Goal: Task Accomplishment & Management: Use online tool/utility

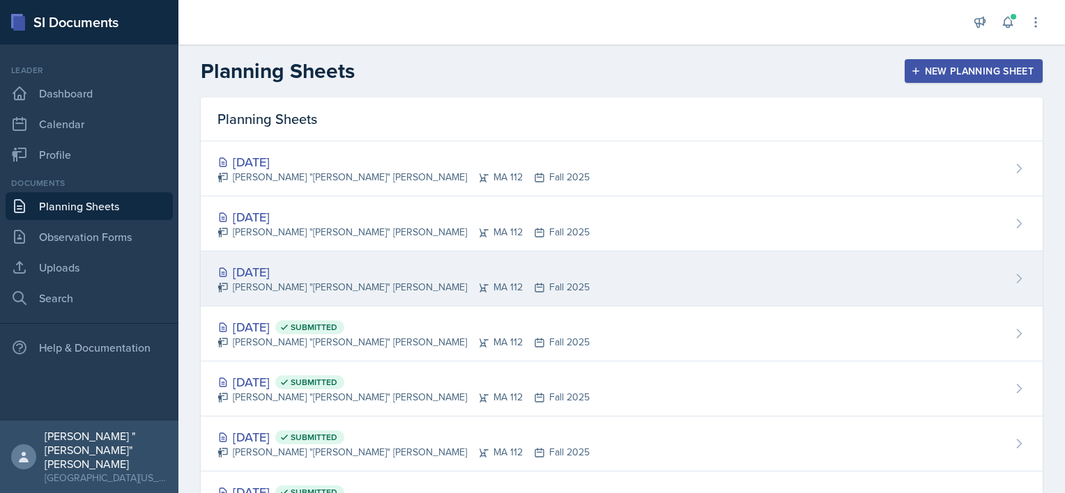
click at [306, 276] on div "[DATE]" at bounding box center [403, 272] width 372 height 19
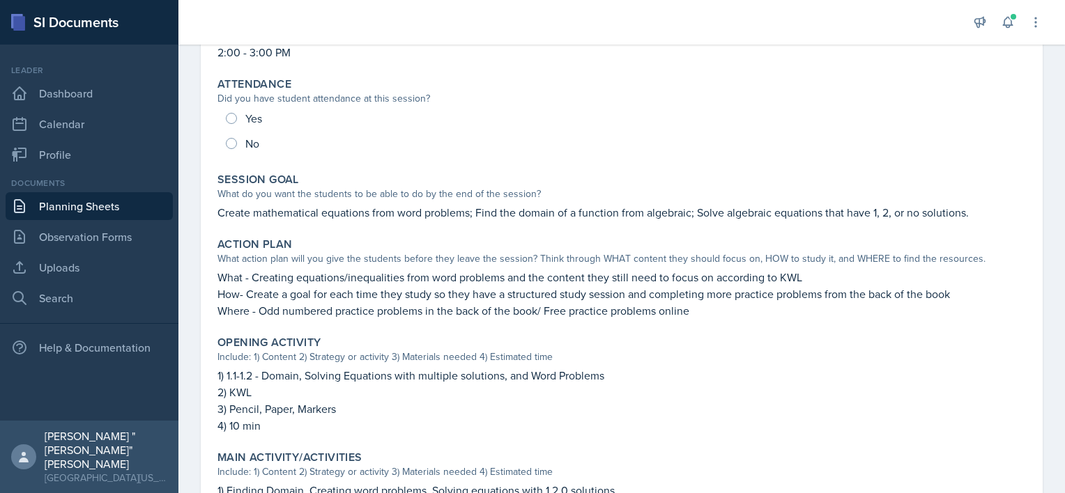
scroll to position [156, 0]
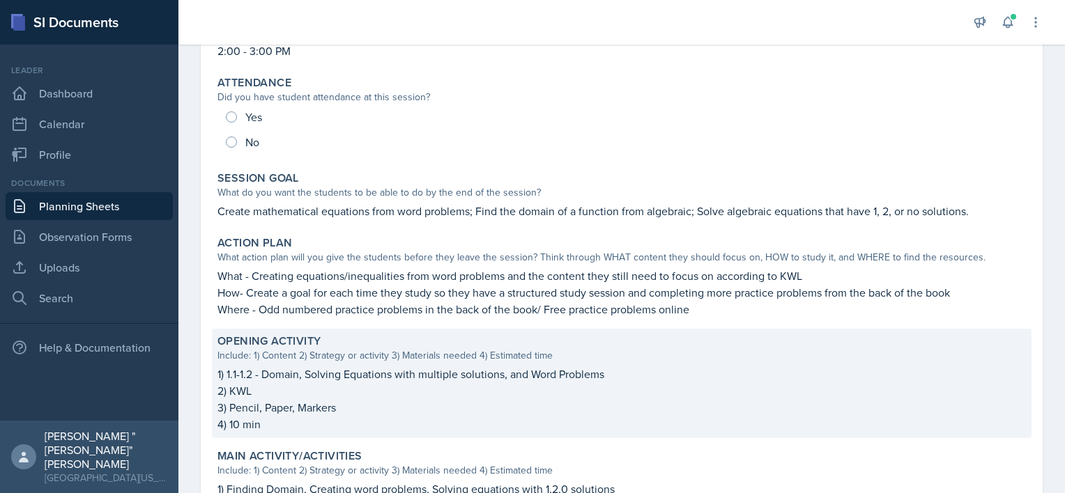
click at [357, 362] on div "Include: 1) Content 2) Strategy or activity 3) Materials needed 4) Estimated ti…" at bounding box center [621, 355] width 808 height 15
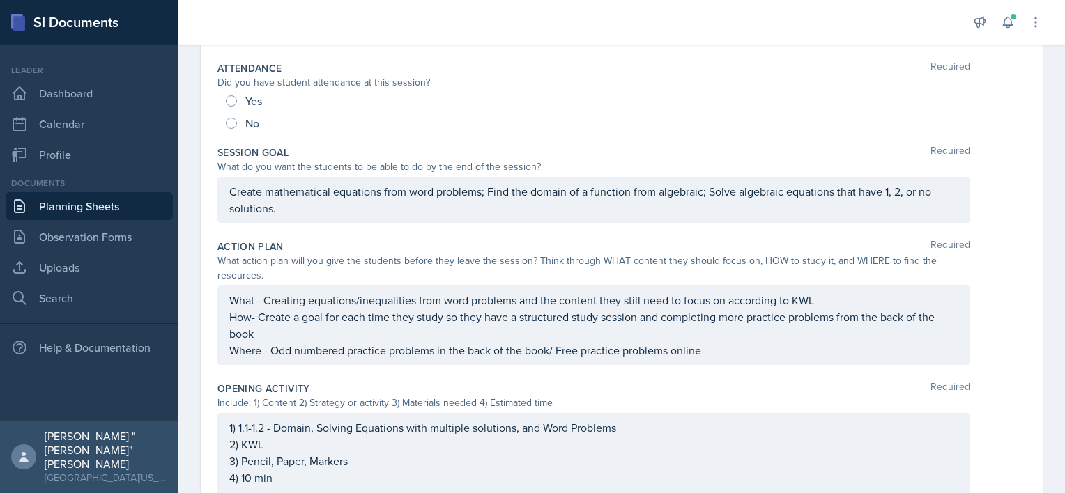
click at [273, 454] on p "3) Pencil, Paper, Markers" at bounding box center [593, 461] width 729 height 17
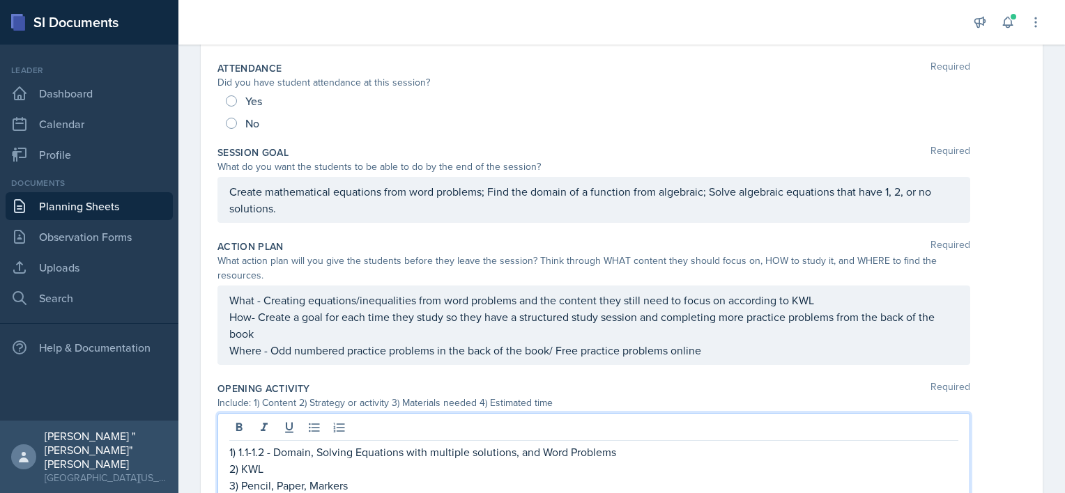
scroll to position [215, 0]
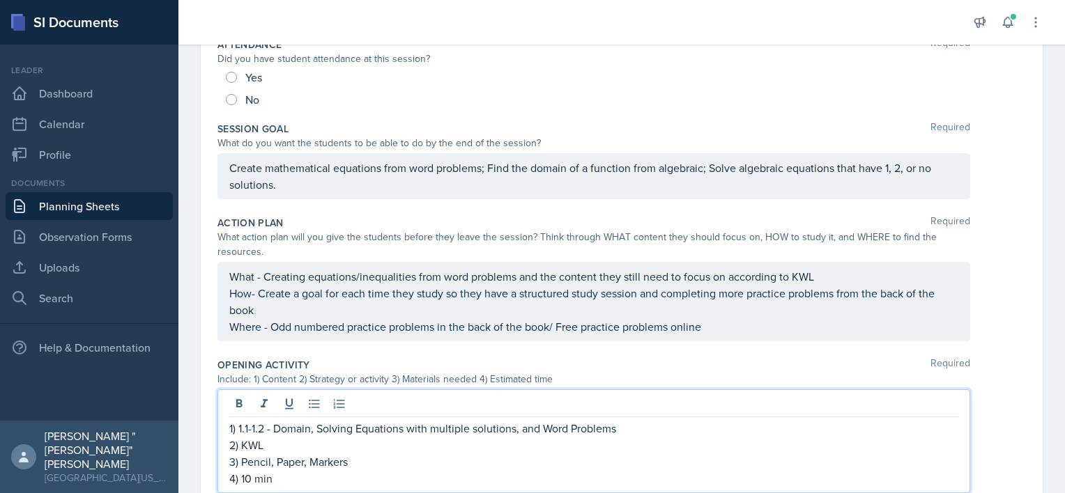
click at [272, 445] on p "2) KWL" at bounding box center [593, 445] width 729 height 17
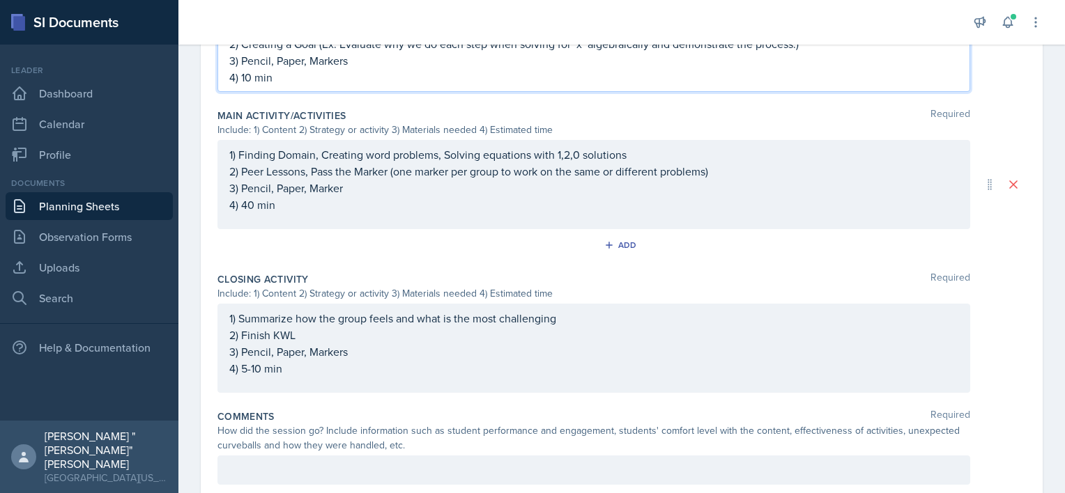
click at [297, 337] on p "2) Finish KWL" at bounding box center [593, 335] width 729 height 17
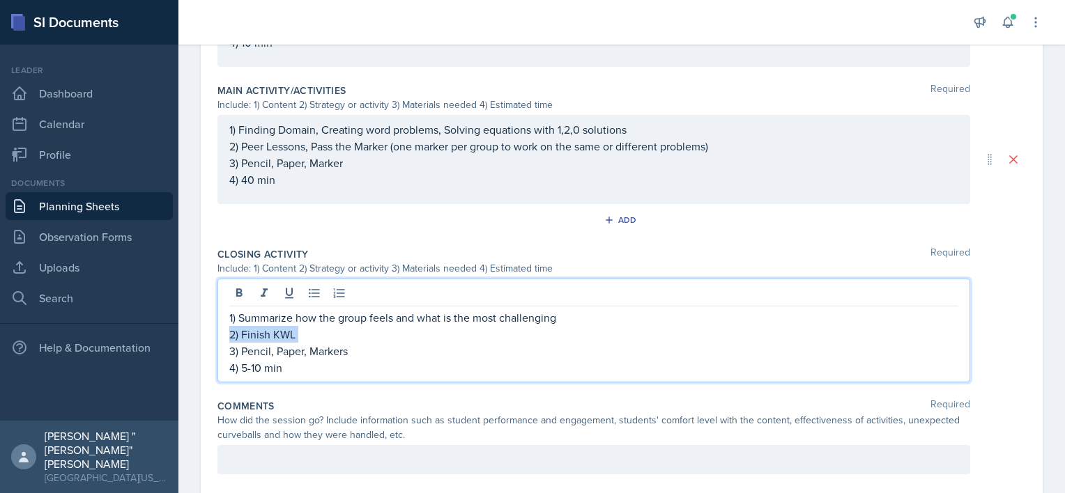
drag, startPoint x: 297, startPoint y: 337, endPoint x: 229, endPoint y: 334, distance: 68.3
click at [229, 334] on div "1) Summarize how the group feels and what is the most challenging 2) Finish KWL…" at bounding box center [593, 331] width 753 height 104
click at [291, 337] on p "2) Finish KWL" at bounding box center [593, 334] width 729 height 17
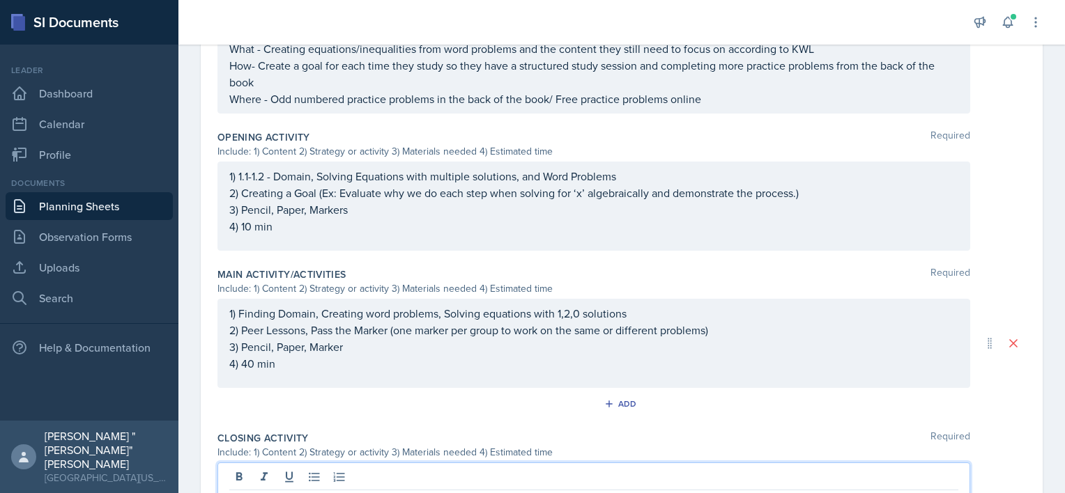
scroll to position [437, 0]
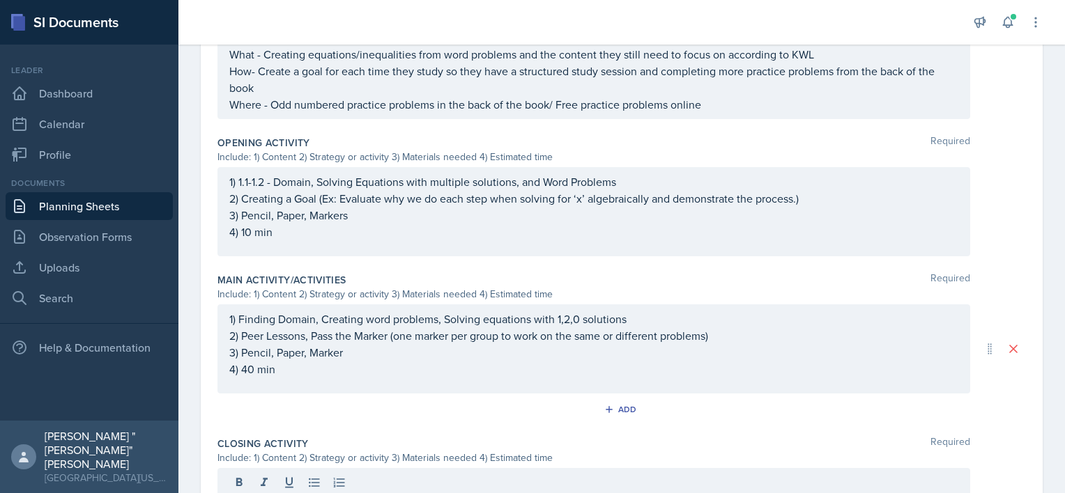
click at [465, 423] on div "Add" at bounding box center [621, 412] width 808 height 26
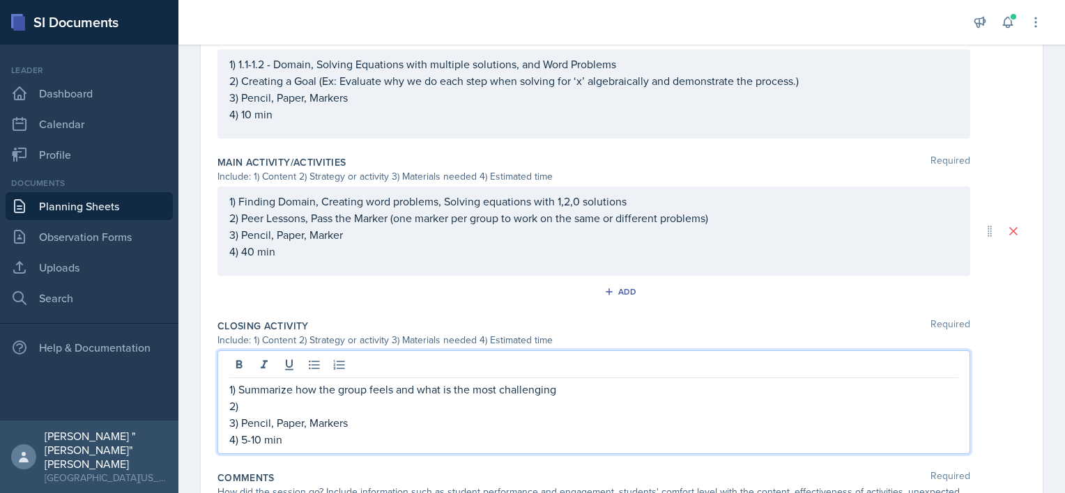
scroll to position [580, 0]
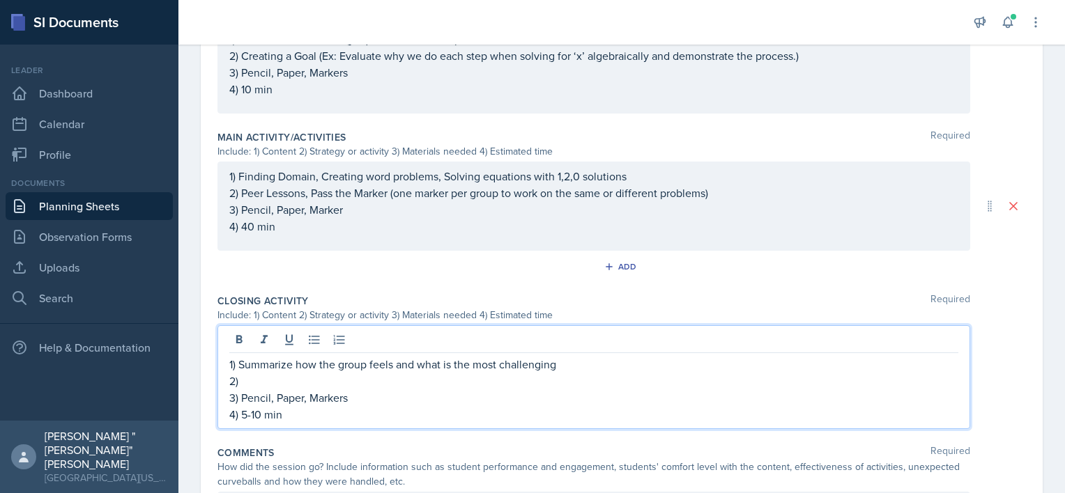
click at [295, 380] on p "2)" at bounding box center [593, 381] width 729 height 17
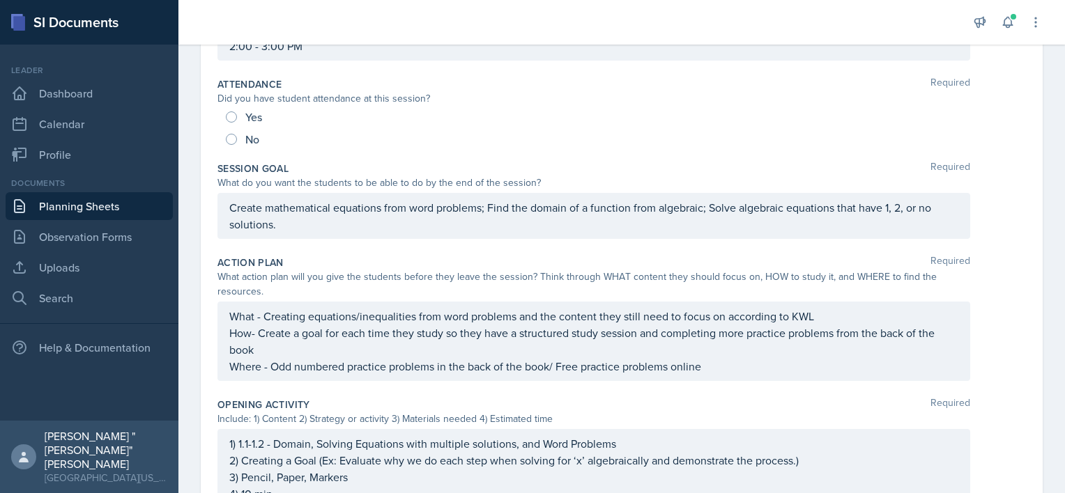
scroll to position [0, 0]
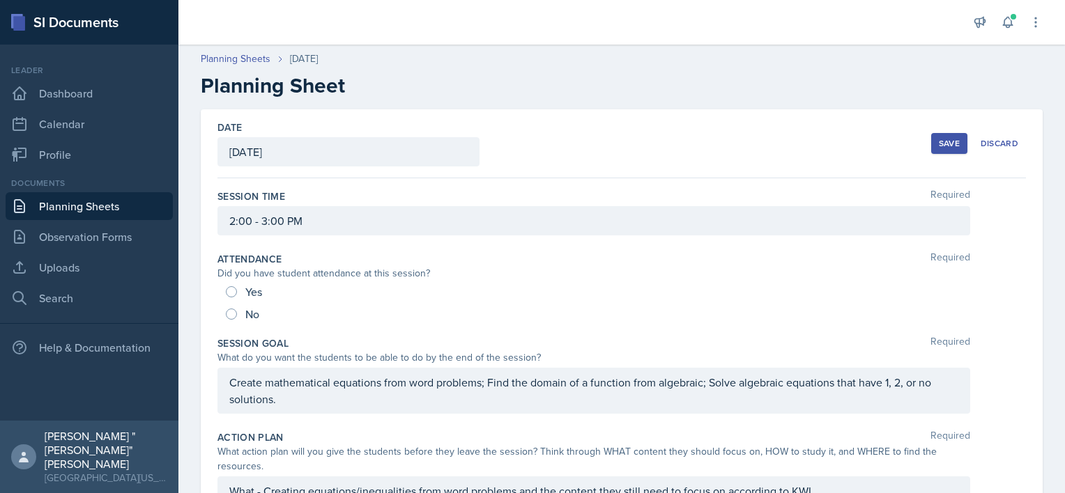
click at [939, 138] on div "Save" at bounding box center [949, 143] width 21 height 11
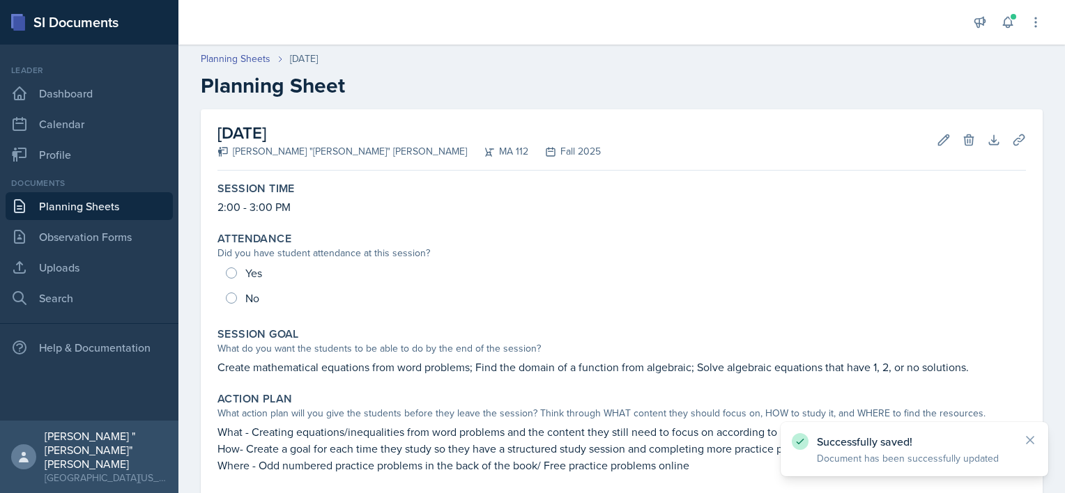
click at [34, 212] on link "Planning Sheets" at bounding box center [89, 206] width 167 height 28
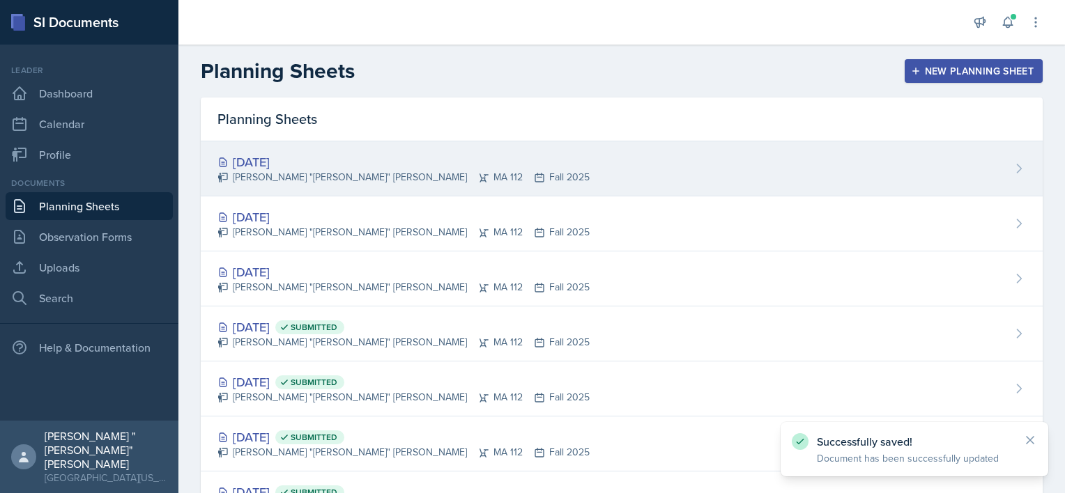
click at [329, 163] on div "[DATE]" at bounding box center [403, 162] width 372 height 19
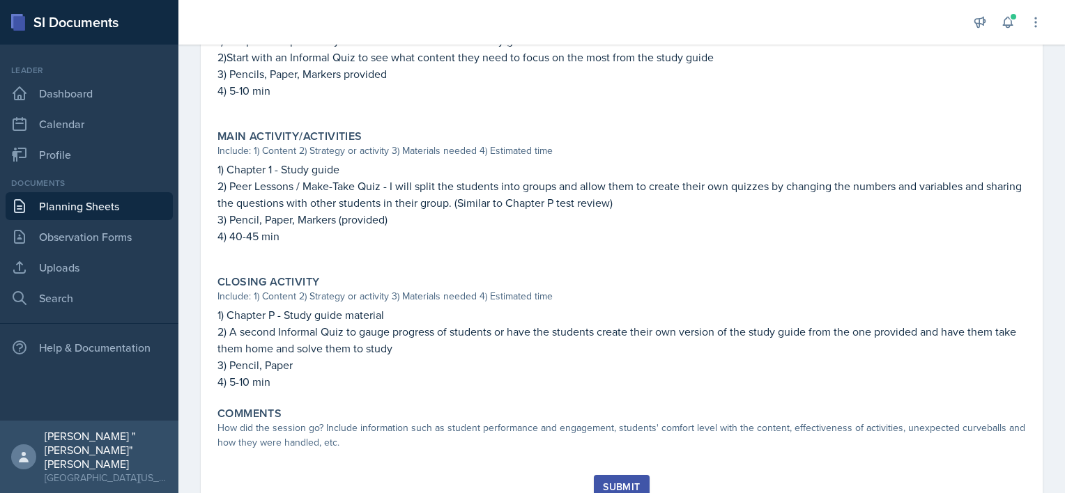
scroll to position [507, 0]
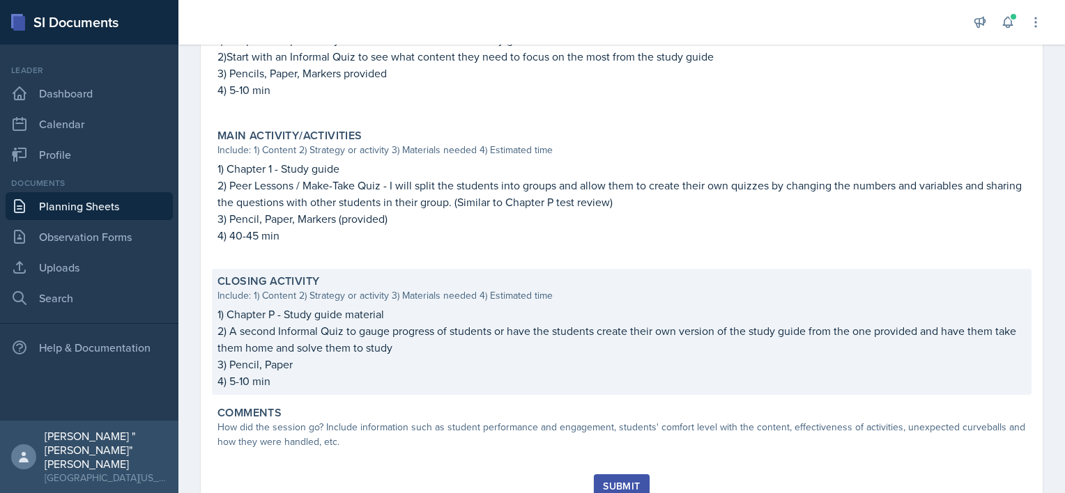
click at [427, 348] on p "2) A second Informal Quiz to gauge progress of students or have the students cr…" at bounding box center [621, 339] width 808 height 33
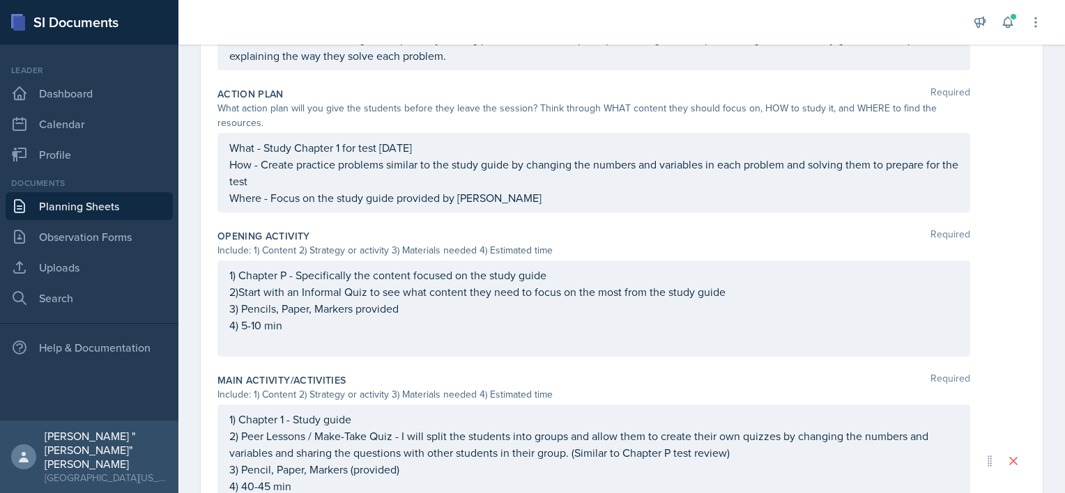
scroll to position [368, 0]
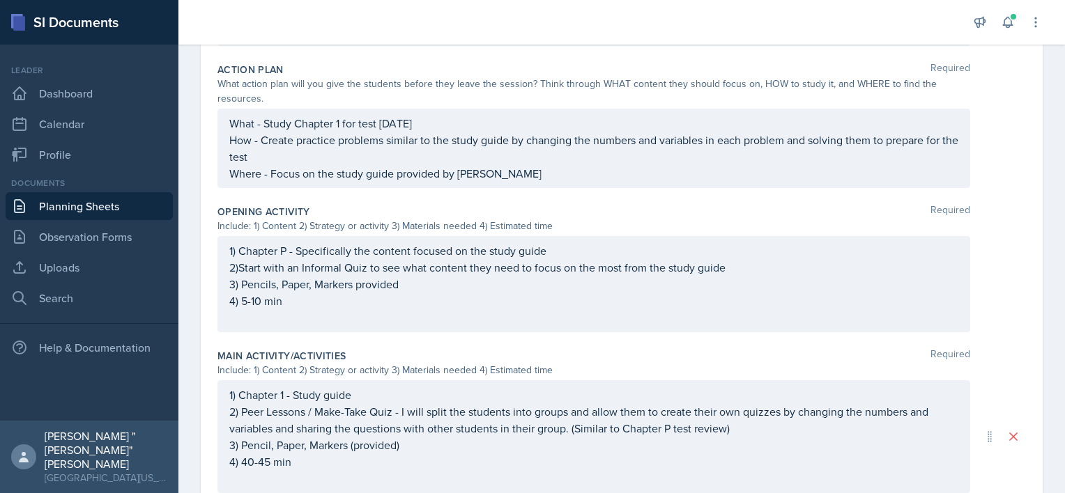
click at [382, 165] on p "How - Create practice problems similar to the study guide by changing the numbe…" at bounding box center [593, 148] width 729 height 33
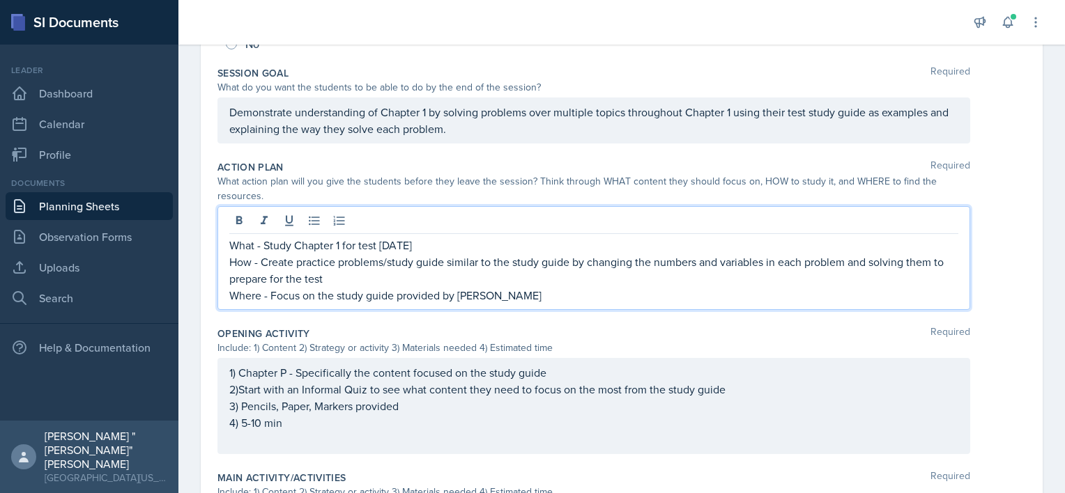
scroll to position [0, 0]
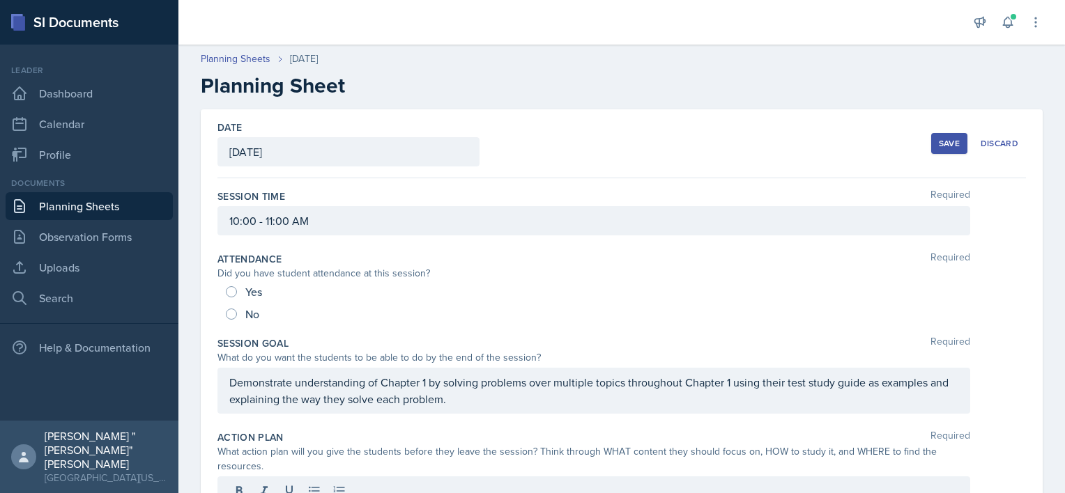
click at [939, 139] on div "Save" at bounding box center [949, 143] width 21 height 11
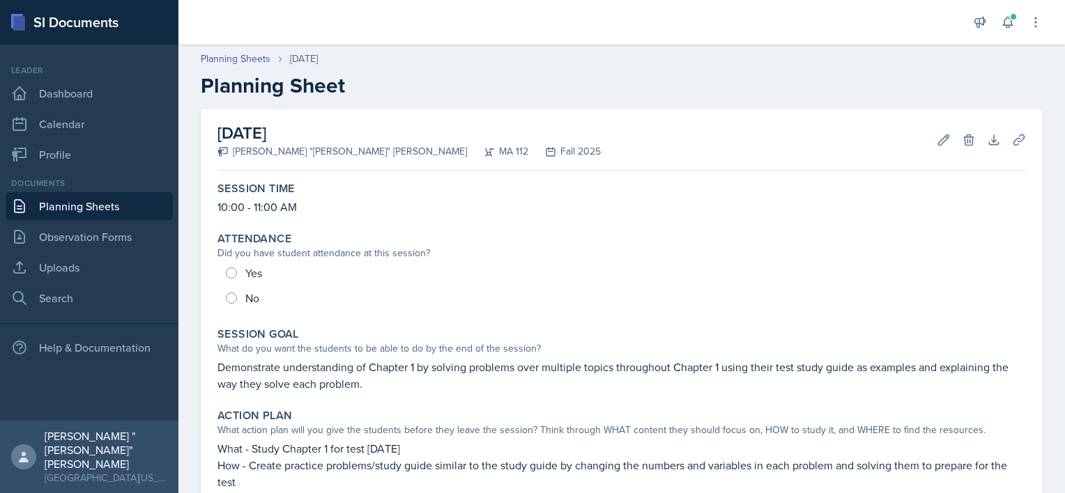
click at [78, 192] on link "Planning Sheets" at bounding box center [89, 206] width 167 height 28
